Goal: Task Accomplishment & Management: Use online tool/utility

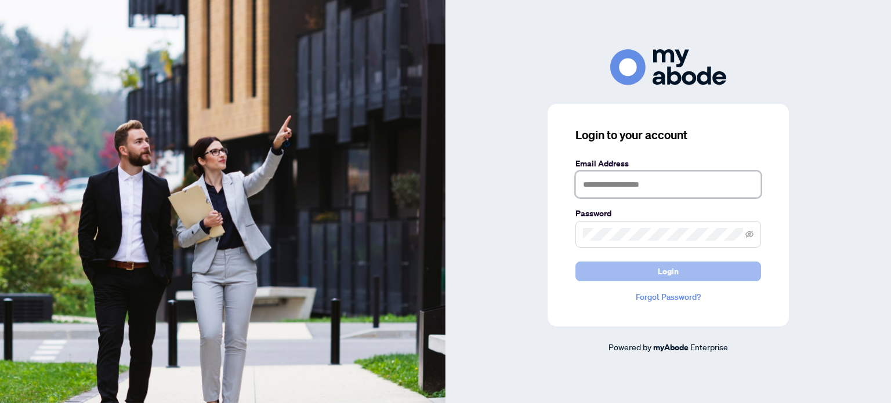
type input "**********"
click at [649, 266] on button "Login" at bounding box center [668, 272] width 186 height 20
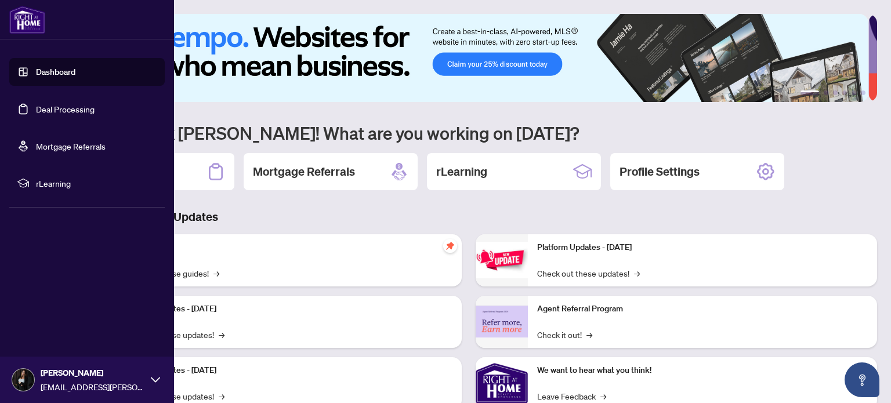
click at [36, 114] on link "Deal Processing" at bounding box center [65, 109] width 59 height 10
